Goal: Information Seeking & Learning: Check status

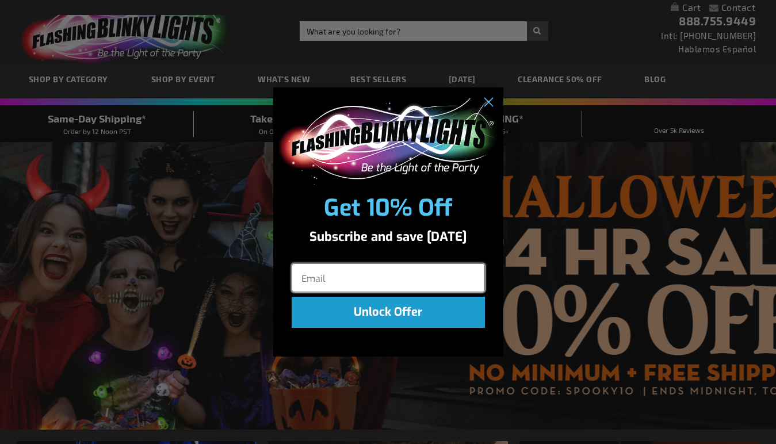
type input "gowake@gmail.com"
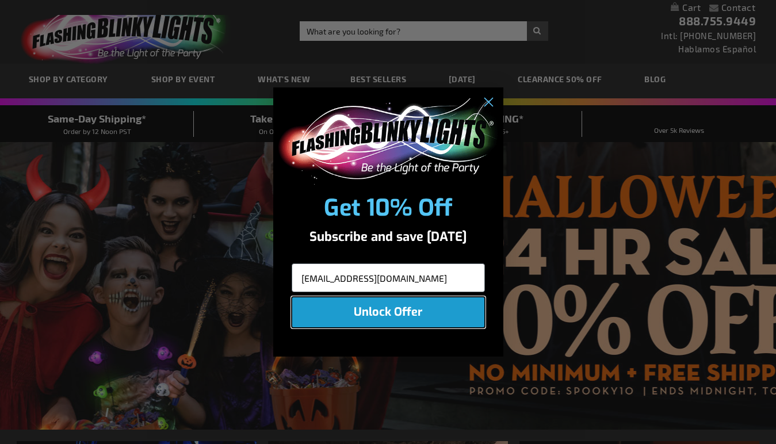
click at [377, 312] on button "Unlock Offer" at bounding box center [388, 312] width 193 height 31
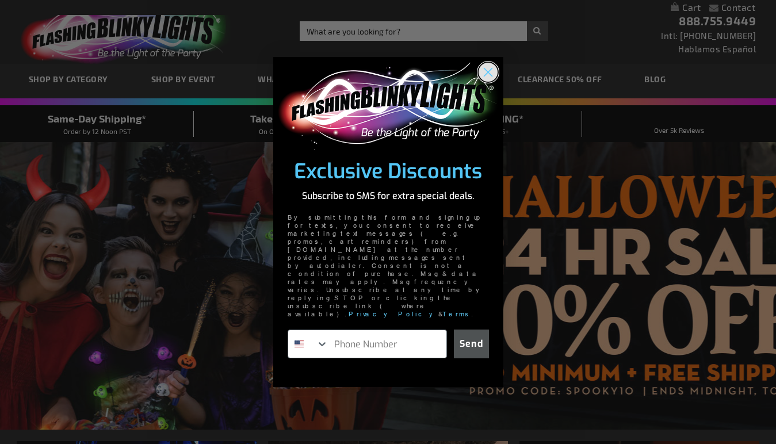
click at [489, 77] on icon "Close dialog" at bounding box center [488, 72] width 8 height 8
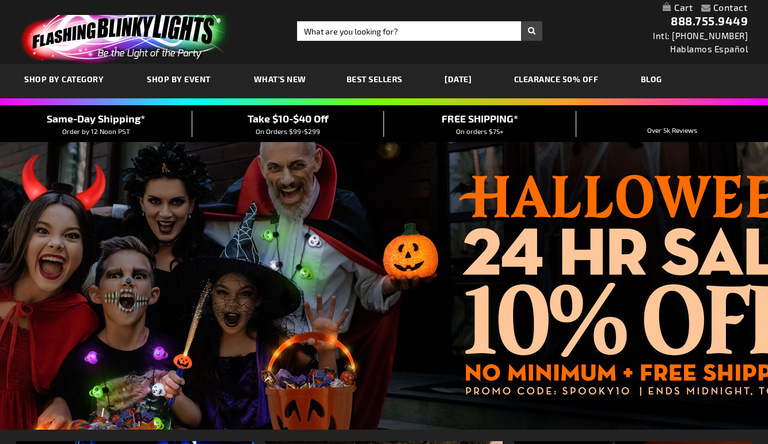
click at [680, 7] on link "My Cart" at bounding box center [677, 7] width 30 height 11
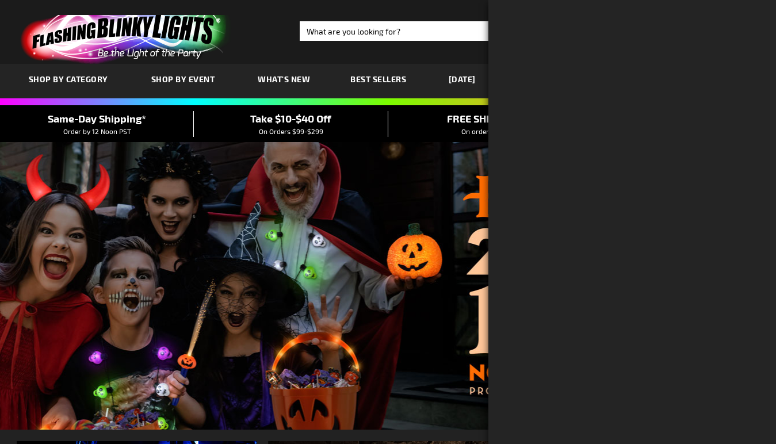
click at [256, 31] on link at bounding box center [147, 33] width 271 height 62
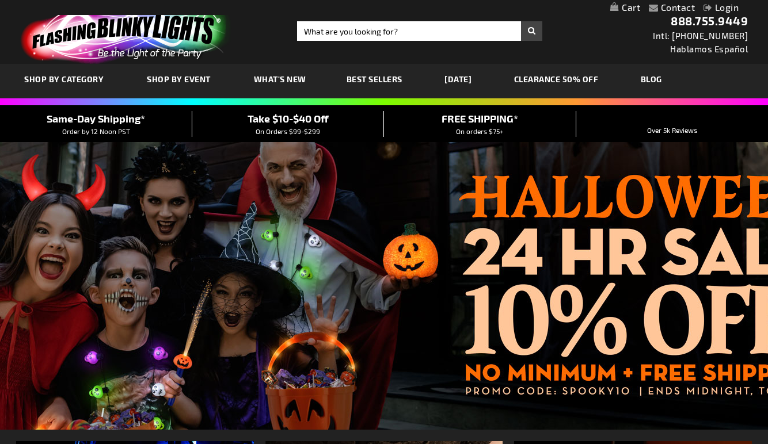
scroll to position [2, 0]
click at [725, 7] on link "Login" at bounding box center [720, 7] width 35 height 11
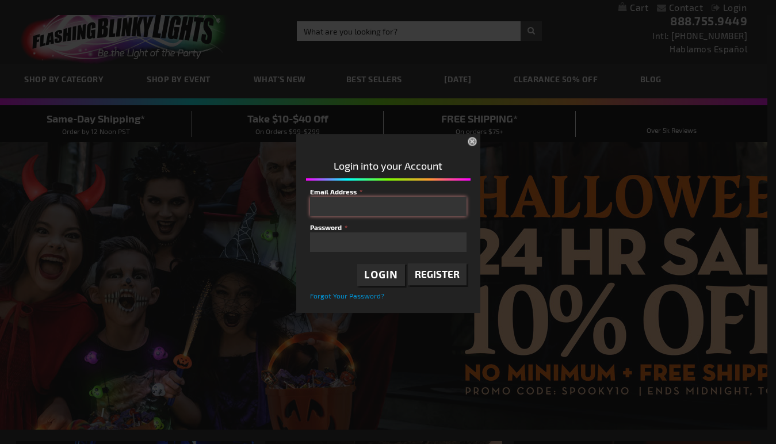
click at [344, 204] on input "Email Address" at bounding box center [388, 207] width 157 height 20
type input "gowake@gmail.com"
click at [379, 277] on span "Login" at bounding box center [381, 274] width 34 height 13
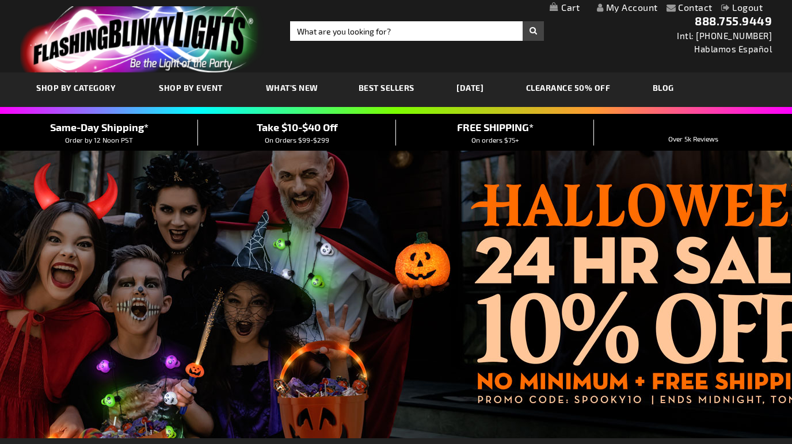
click at [615, 6] on link "My Account" at bounding box center [627, 7] width 61 height 11
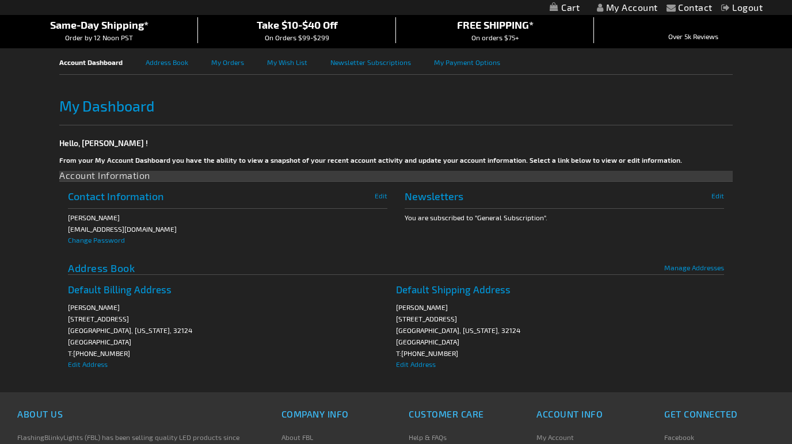
scroll to position [72, 0]
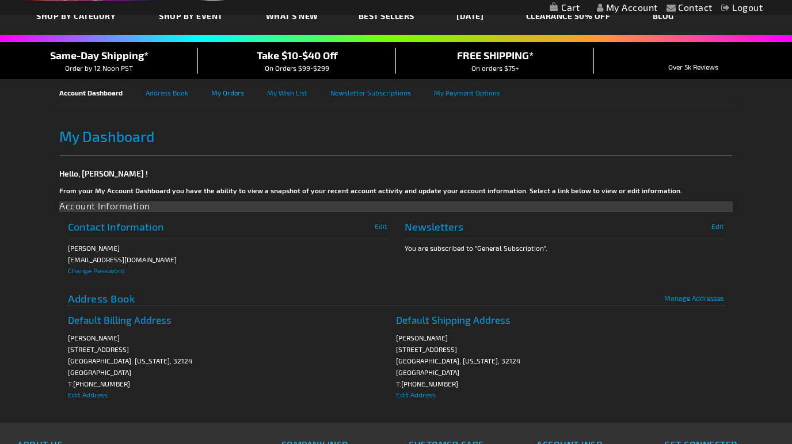
click at [224, 93] on link "My Orders" at bounding box center [239, 92] width 56 height 26
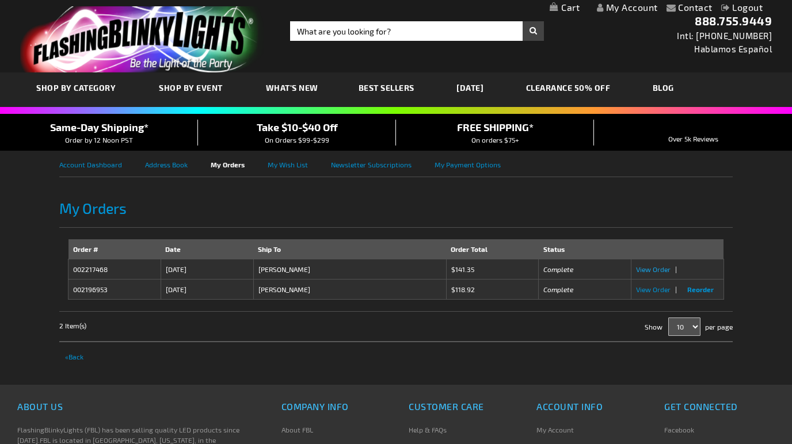
click at [656, 272] on span "View Order" at bounding box center [653, 269] width 35 height 8
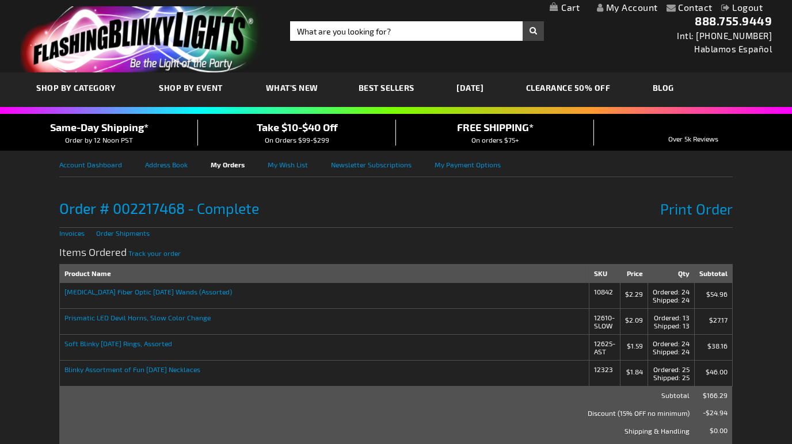
click at [115, 295] on td "[MEDICAL_DATA] Fiber Optic [DATE] Wands (Assorted)" at bounding box center [325, 296] width 530 height 26
click at [257, 244] on div "Items Ordered Track your order" at bounding box center [395, 251] width 673 height 26
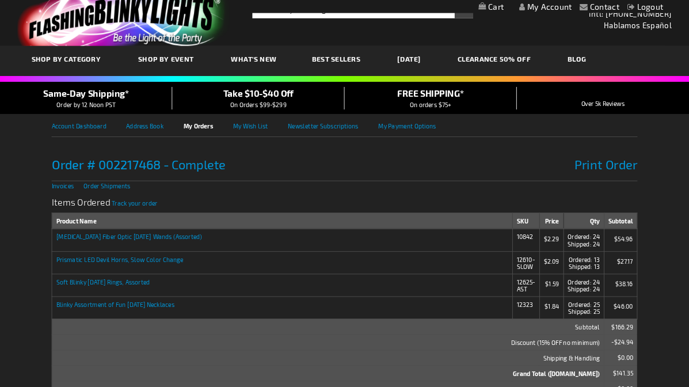
scroll to position [19, 0]
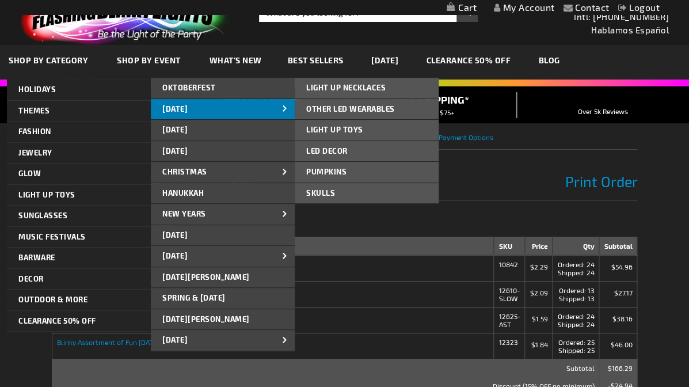
click at [176, 105] on span "[DATE]" at bounding box center [174, 108] width 25 height 9
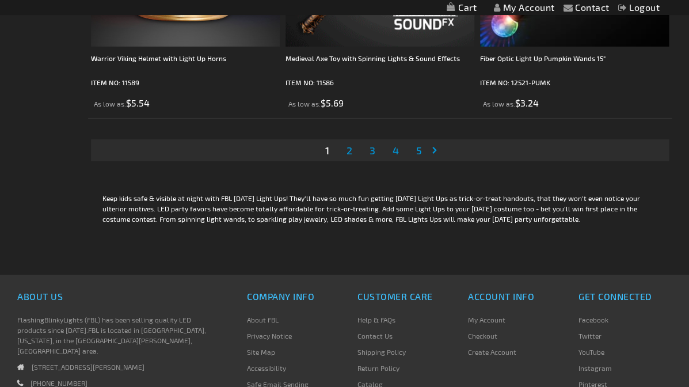
scroll to position [5543, 0]
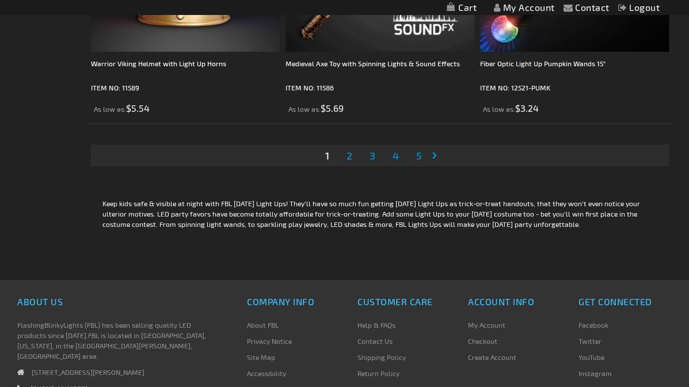
click at [350, 149] on span "2" at bounding box center [349, 155] width 6 height 13
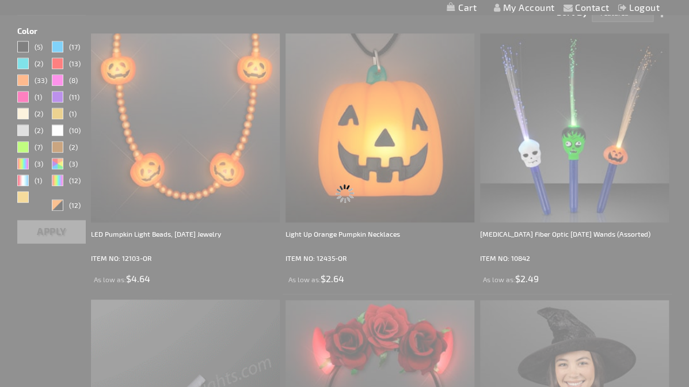
scroll to position [310, 0]
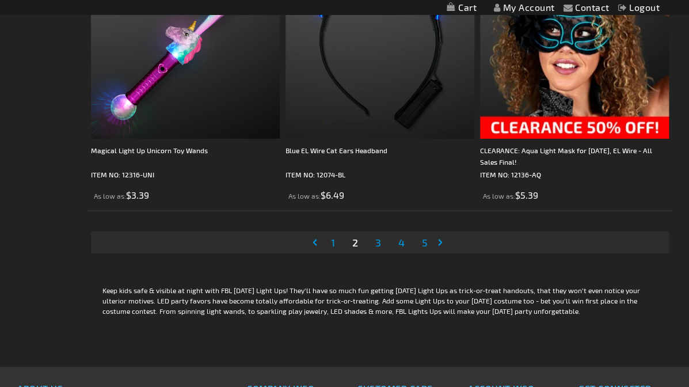
scroll to position [5457, 0]
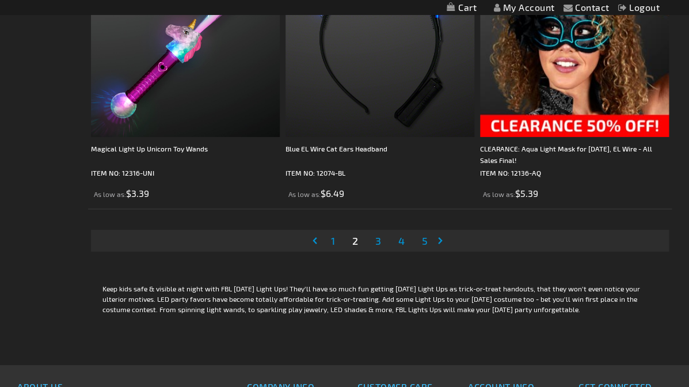
click at [376, 234] on span "3" at bounding box center [378, 240] width 6 height 13
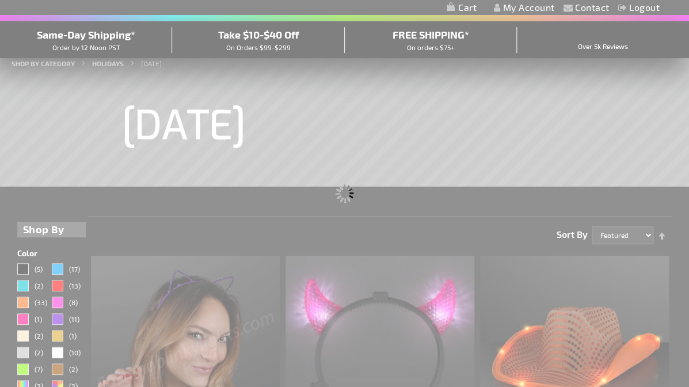
scroll to position [163, 0]
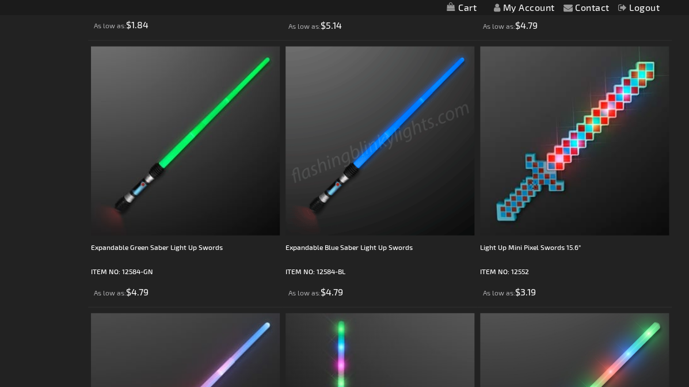
scroll to position [943, 0]
